Goal: Task Accomplishment & Management: Use online tool/utility

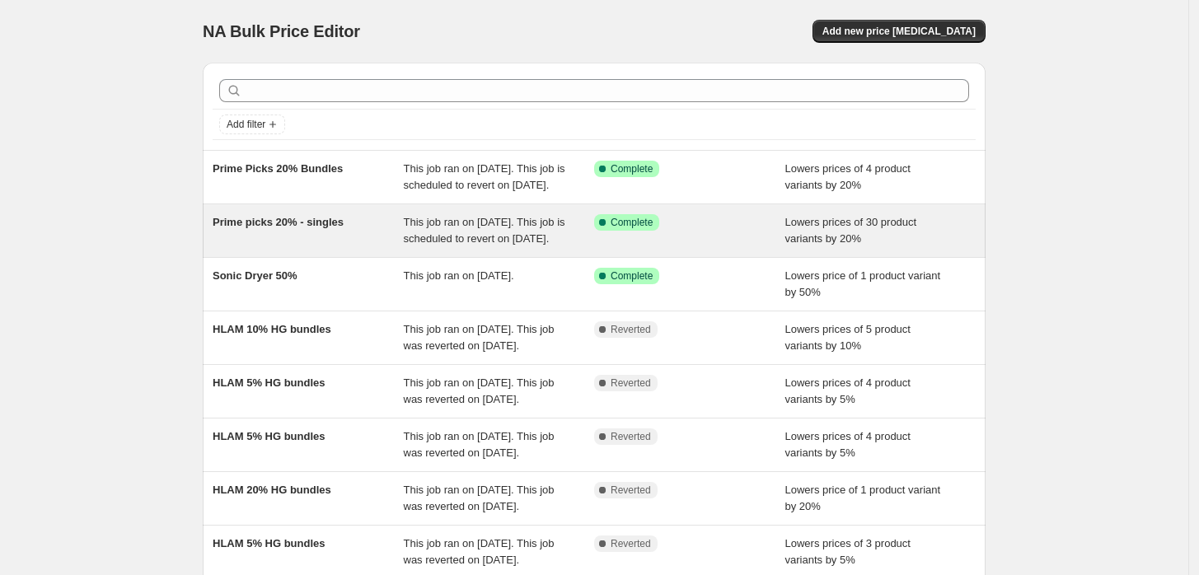
click at [334, 228] on span "Prime picks 20% - singles" at bounding box center [278, 222] width 131 height 12
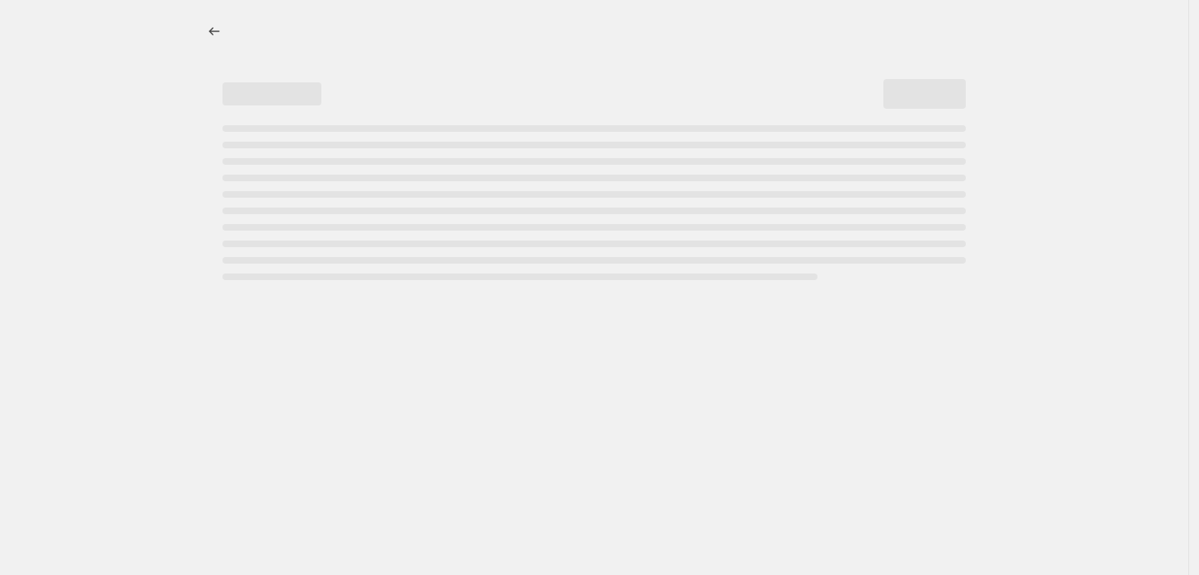
select select "percentage"
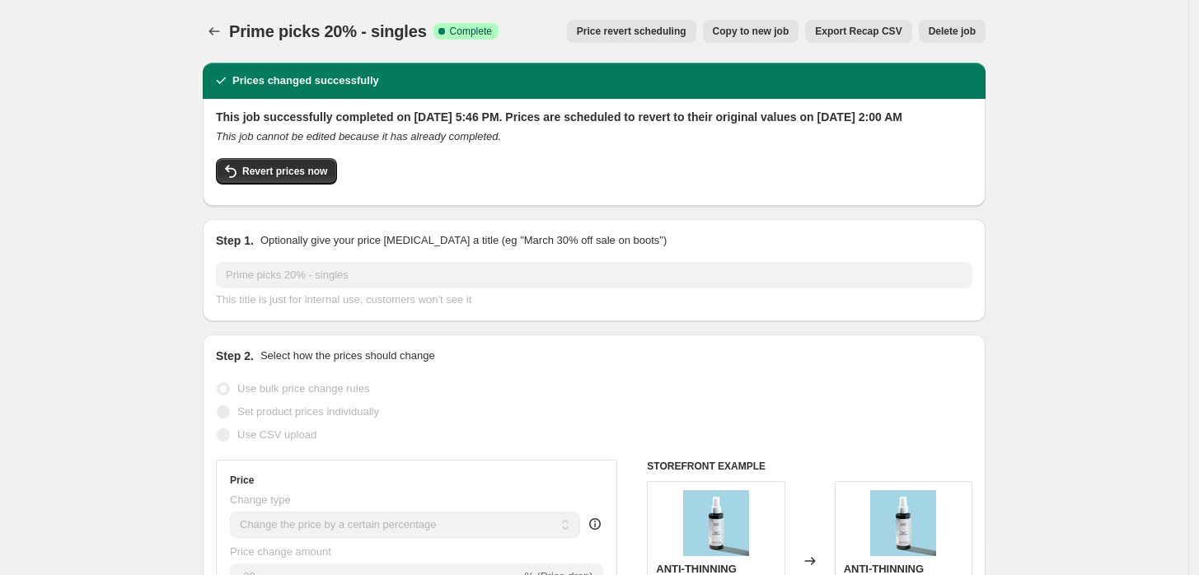
click at [656, 38] on button "Price revert scheduling" at bounding box center [631, 31] width 129 height 23
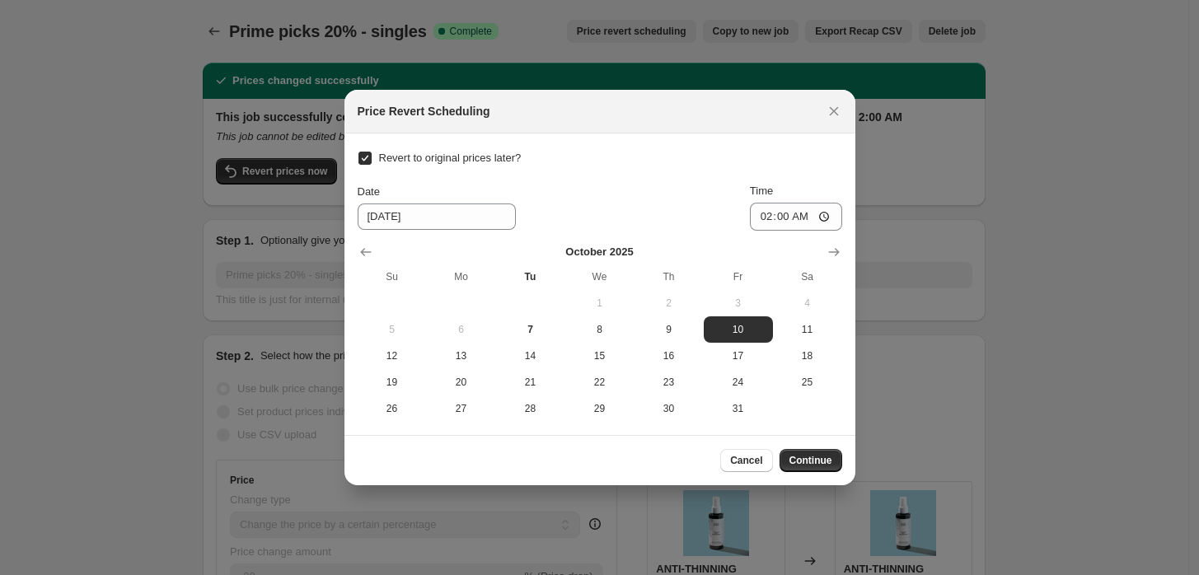
click at [367, 157] on input "Revert to original prices later?" at bounding box center [364, 158] width 13 height 13
checkbox input "false"
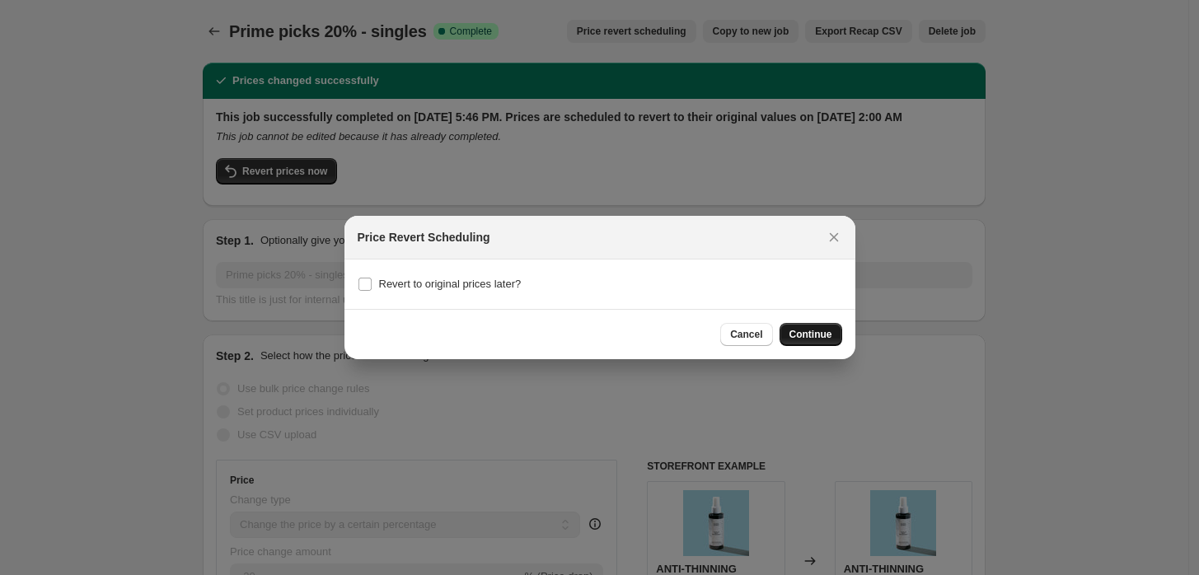
click at [827, 339] on span "Continue" at bounding box center [810, 334] width 43 height 13
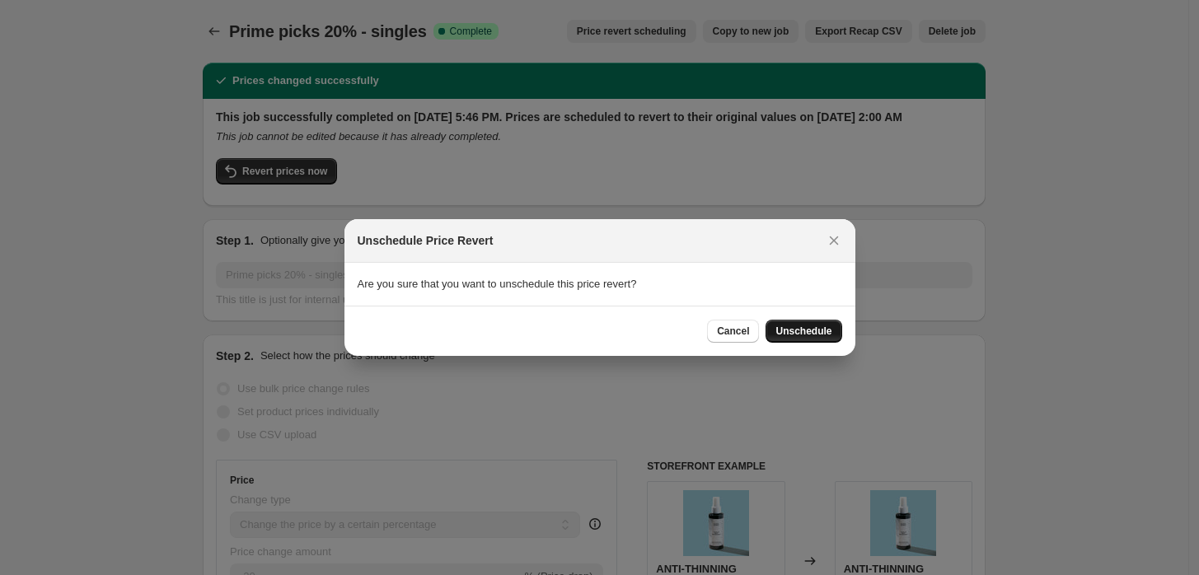
click at [829, 326] on span "Unschedule" at bounding box center [803, 331] width 56 height 13
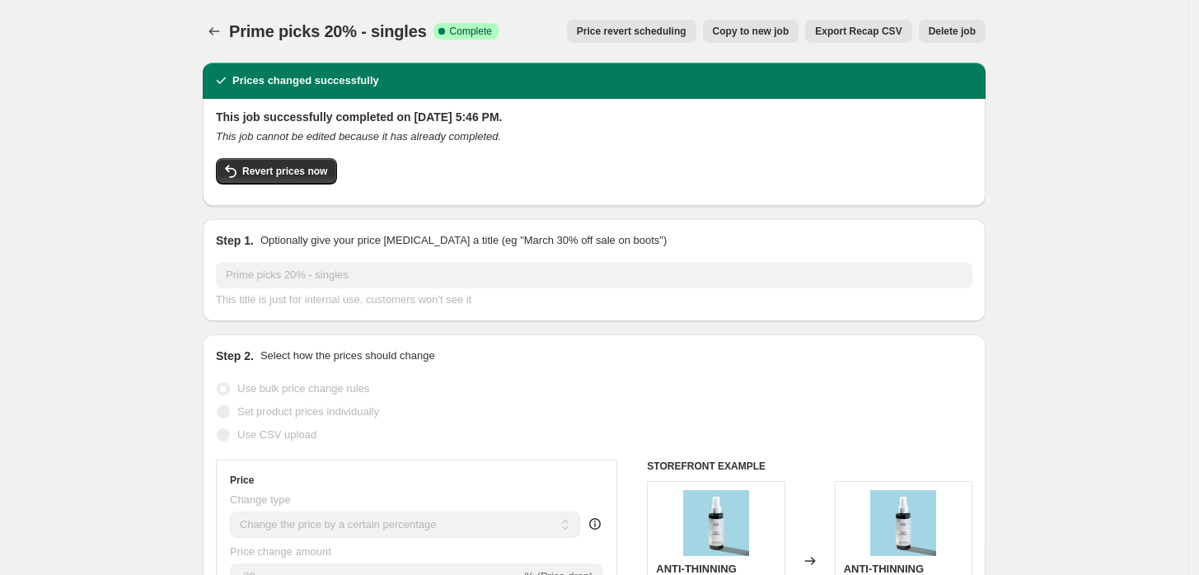
click at [212, 24] on icon "Price change jobs" at bounding box center [214, 31] width 16 height 16
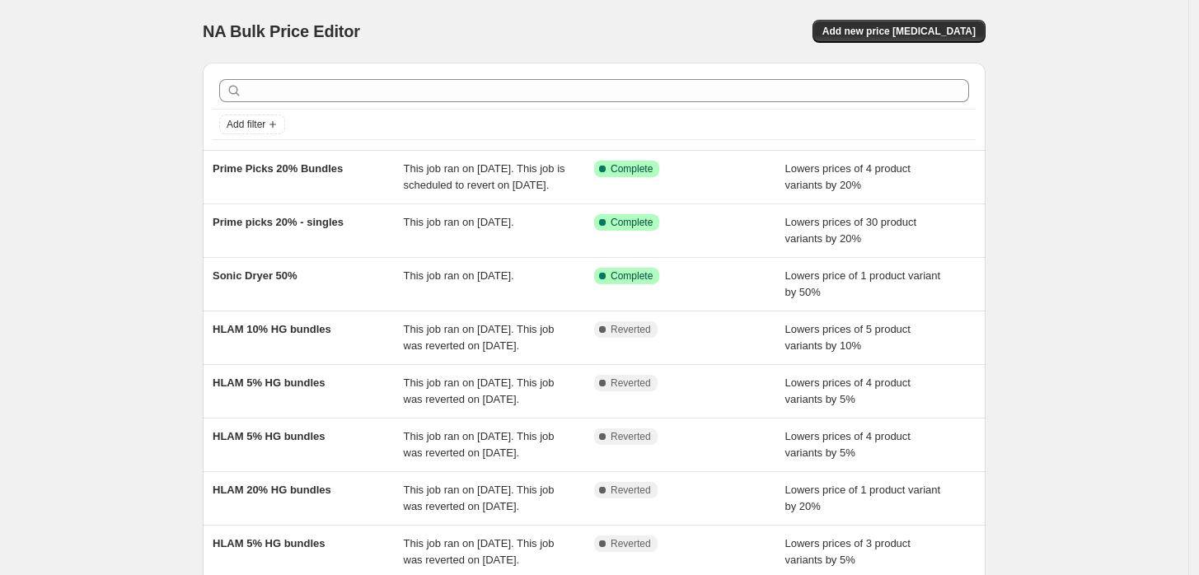
click at [1005, 82] on div "NA Bulk Price Editor. This page is ready NA Bulk Price Editor Add new price cha…" at bounding box center [594, 424] width 822 height 848
